Goal: Information Seeking & Learning: Check status

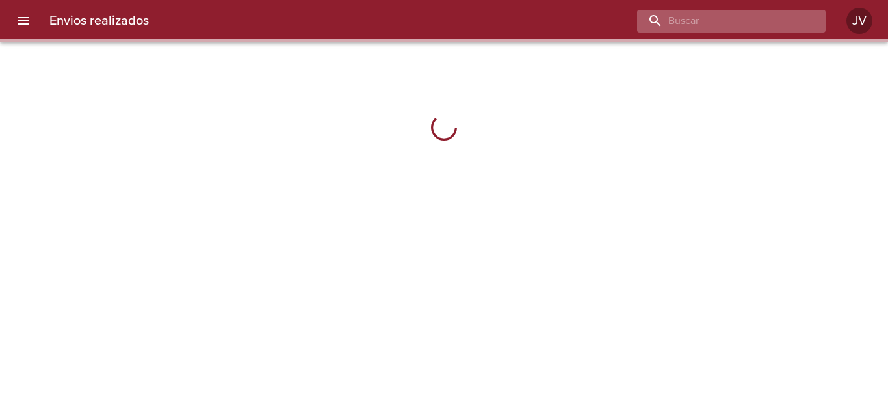
click at [789, 22] on input "buscar" at bounding box center [720, 21] width 166 height 23
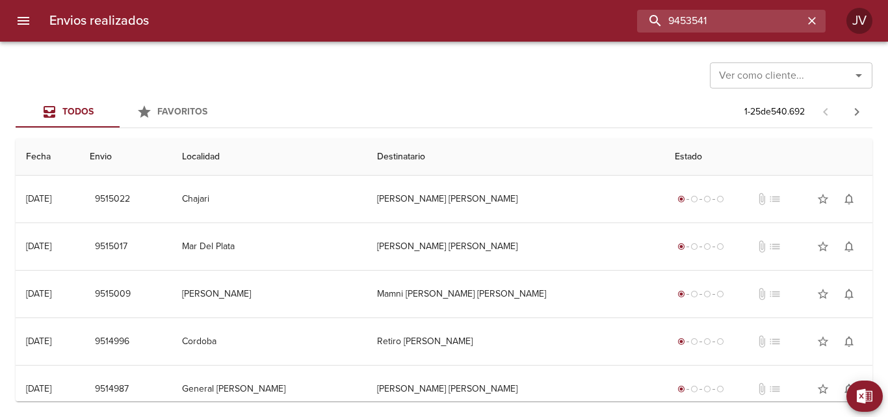
type input "9453541"
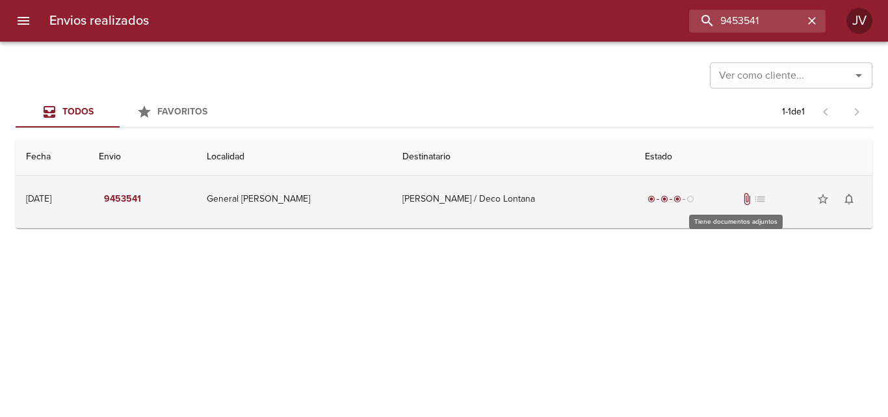
click at [741, 199] on span "attach_file" at bounding box center [747, 198] width 13 height 13
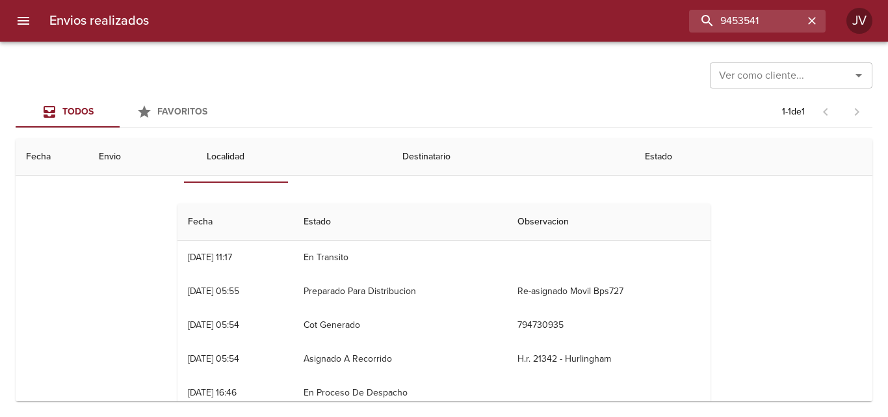
scroll to position [62, 0]
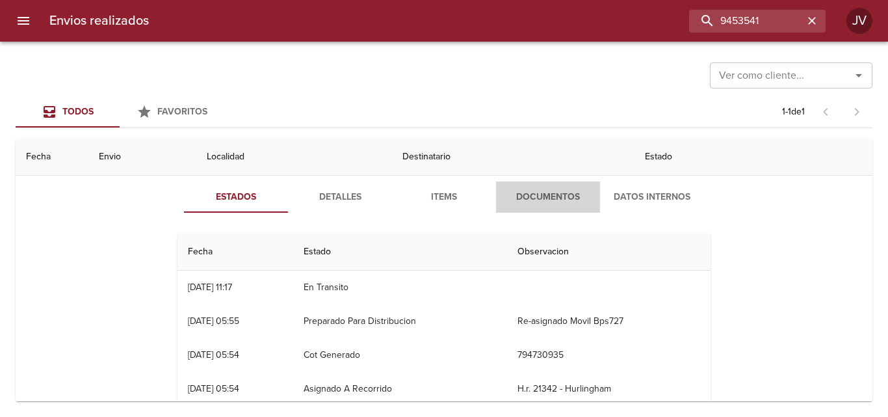
click at [545, 187] on button "Documentos" at bounding box center [548, 196] width 104 height 31
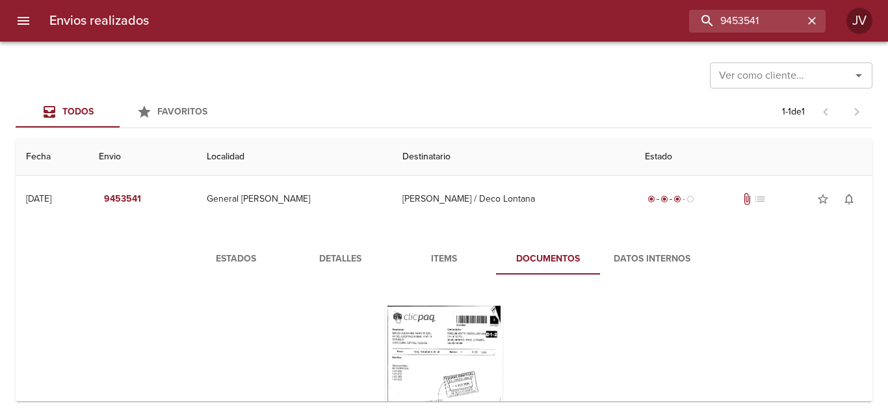
scroll to position [65, 0]
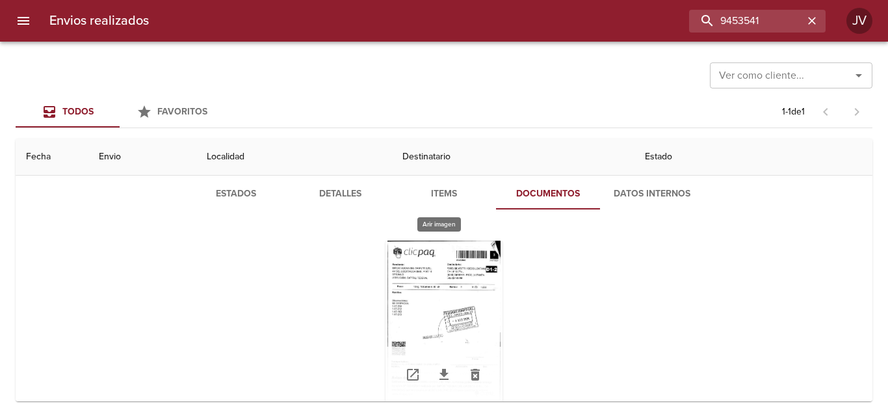
click at [469, 271] on div "Tabla de envíos del cliente" at bounding box center [444, 322] width 117 height 163
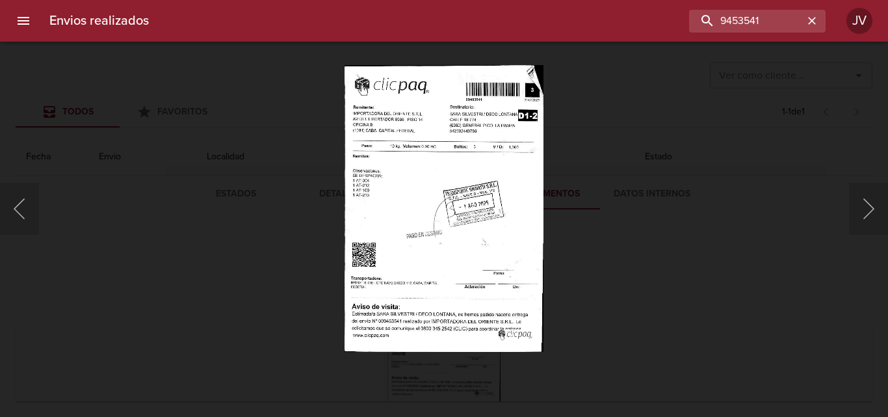
click at [456, 157] on img "Lightbox" at bounding box center [444, 208] width 199 height 287
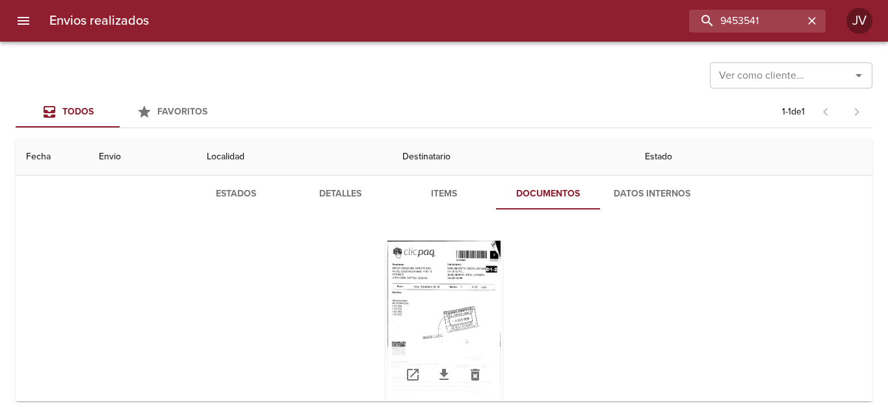
scroll to position [104, 0]
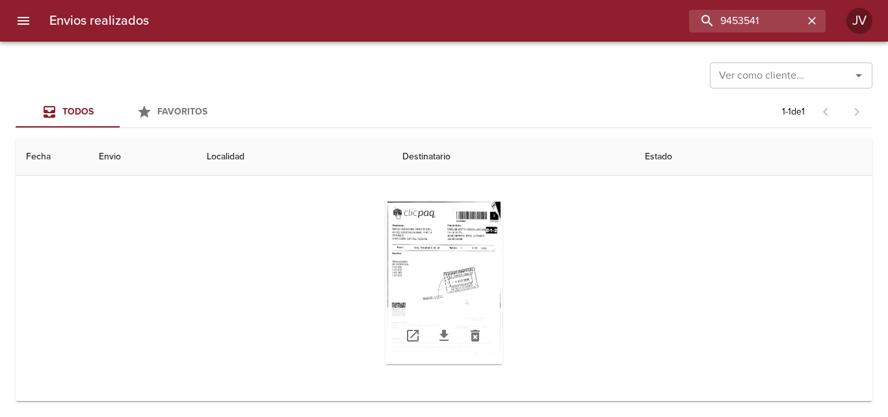
click at [430, 239] on div "Tabla de envíos del cliente" at bounding box center [444, 283] width 117 height 163
click at [441, 343] on icon "Tabla de envíos del cliente" at bounding box center [444, 336] width 16 height 16
click at [460, 244] on div "Tabla de envíos del cliente" at bounding box center [444, 283] width 117 height 163
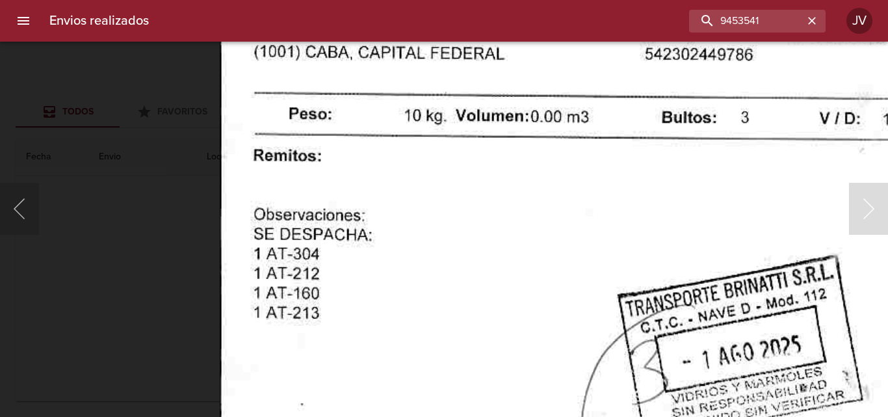
click at [407, 192] on img "Lightbox" at bounding box center [622, 366] width 804 height 1157
